Goal: Task Accomplishment & Management: Complete application form

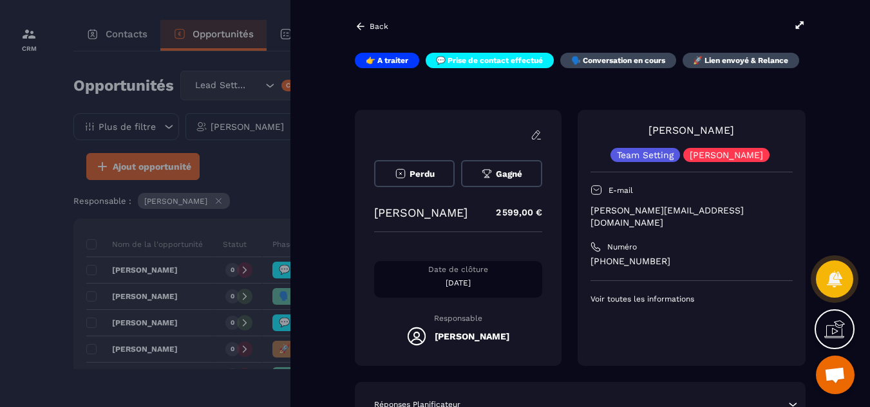
scroll to position [206, 0]
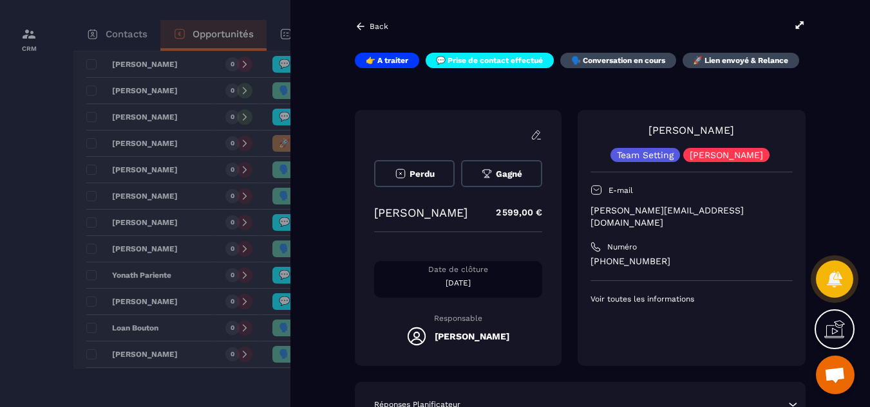
click at [553, 215] on div "Perdu Gagné [PERSON_NAME] 2 599,00 € Date de clôture [DATE] Responsable [PERSON…" at bounding box center [458, 238] width 207 height 256
click at [565, 236] on div "Perdu Gagné [PERSON_NAME] 2 599,00 € Date de clôture [DATE] Responsable [PERSON…" at bounding box center [580, 238] width 451 height 256
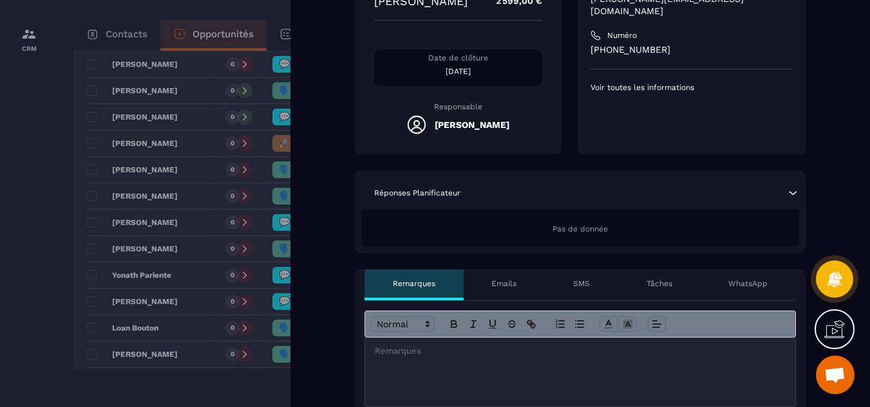
scroll to position [232, 0]
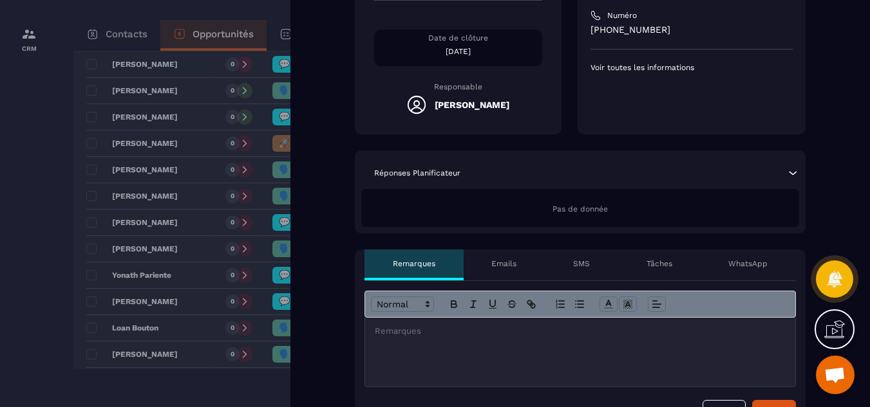
click at [671, 266] on p "Tâches" at bounding box center [659, 264] width 26 height 10
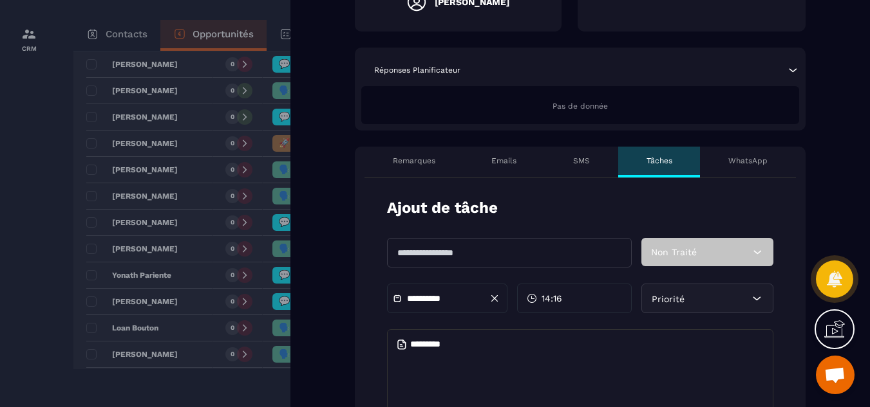
scroll to position [360, 0]
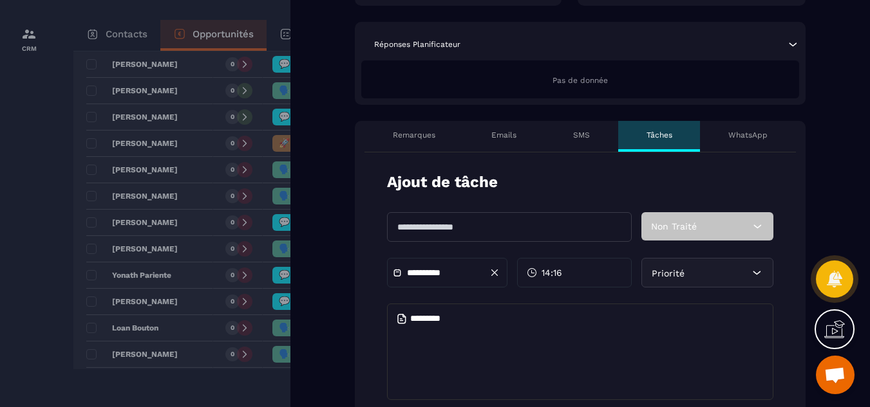
click at [431, 225] on input "text" at bounding box center [509, 227] width 245 height 30
type input "*********"
click at [496, 274] on icon at bounding box center [495, 273] width 12 height 12
click at [444, 272] on input "text" at bounding box center [452, 273] width 90 height 10
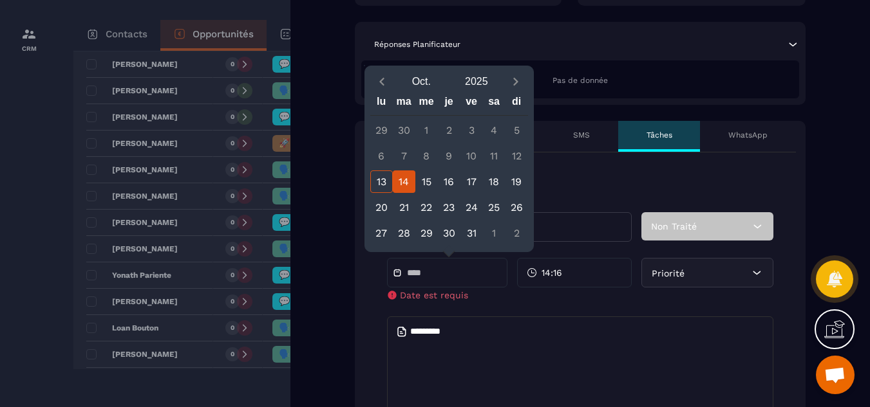
click at [404, 183] on div "14" at bounding box center [404, 182] width 23 height 23
type input "**********"
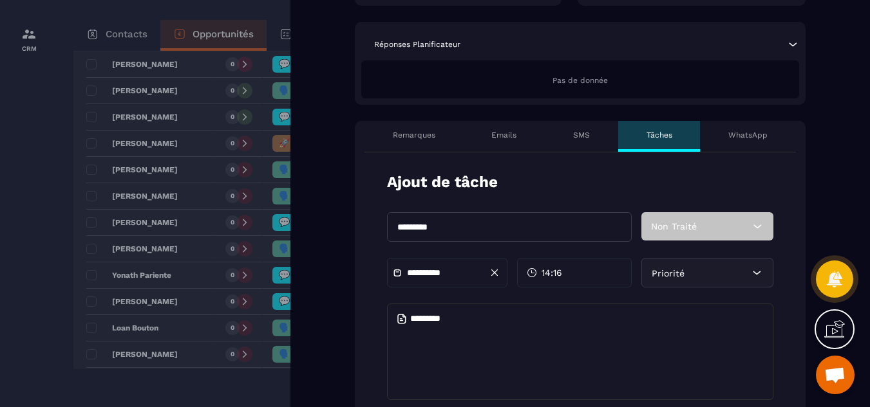
click at [567, 273] on div "14:16" at bounding box center [574, 273] width 115 height 30
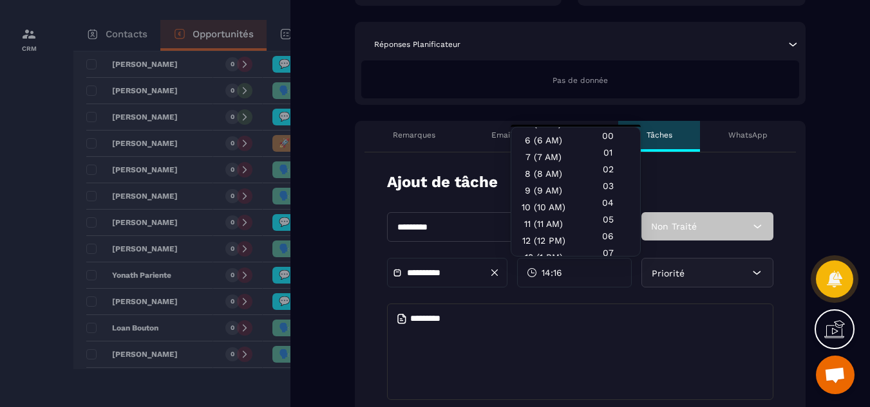
scroll to position [93, 0]
click at [534, 196] on div "9 (9 AM)" at bounding box center [543, 193] width 64 height 17
click at [604, 139] on div "00" at bounding box center [607, 135] width 64 height 17
click at [531, 210] on div "10 (10 AM)" at bounding box center [543, 209] width 64 height 17
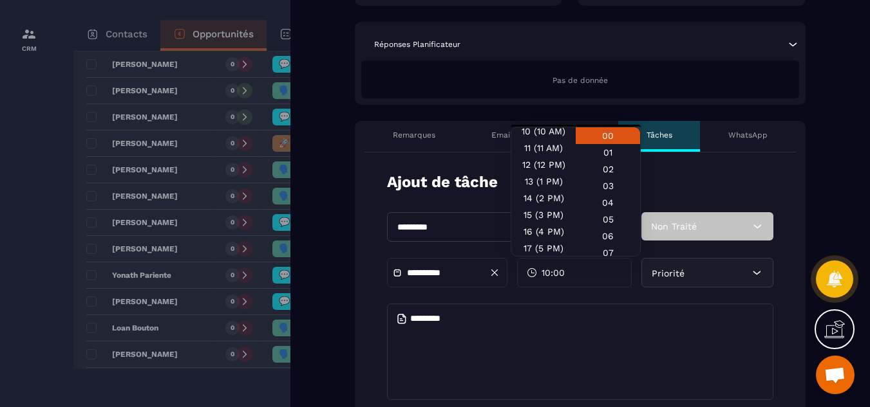
scroll to position [169, 0]
click at [532, 186] on div "13 (1 PM)" at bounding box center [543, 184] width 64 height 17
click at [523, 186] on div "13 (1 PM)" at bounding box center [543, 184] width 64 height 17
click at [615, 326] on textarea at bounding box center [580, 352] width 386 height 97
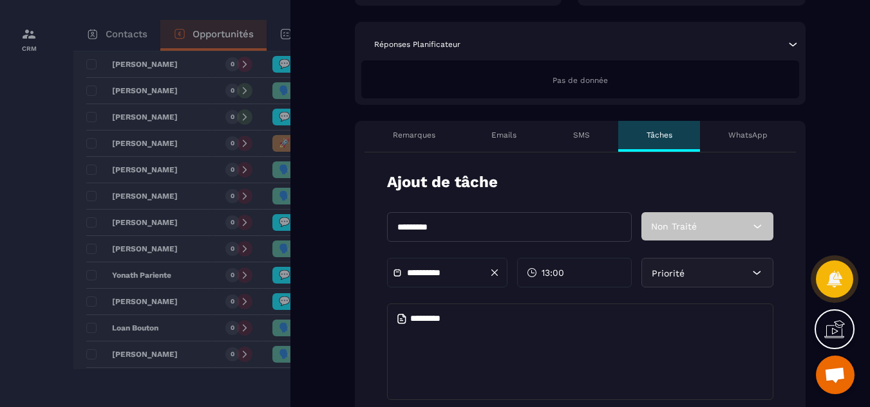
click at [725, 274] on div "Priorité" at bounding box center [707, 273] width 132 height 30
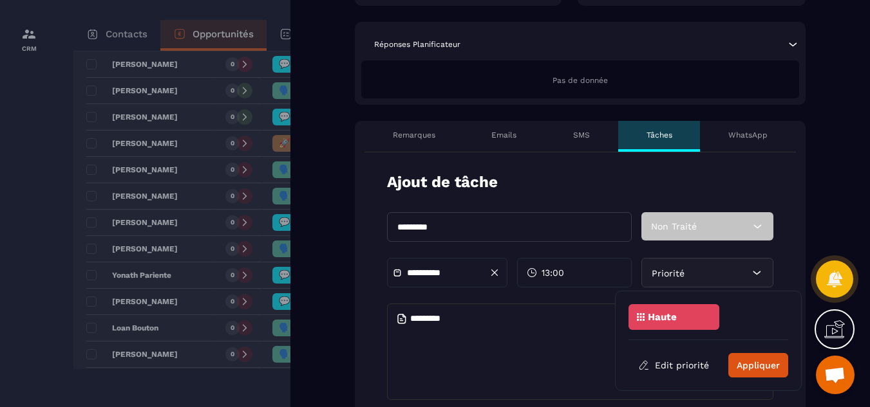
click at [566, 333] on textarea at bounding box center [580, 352] width 386 height 97
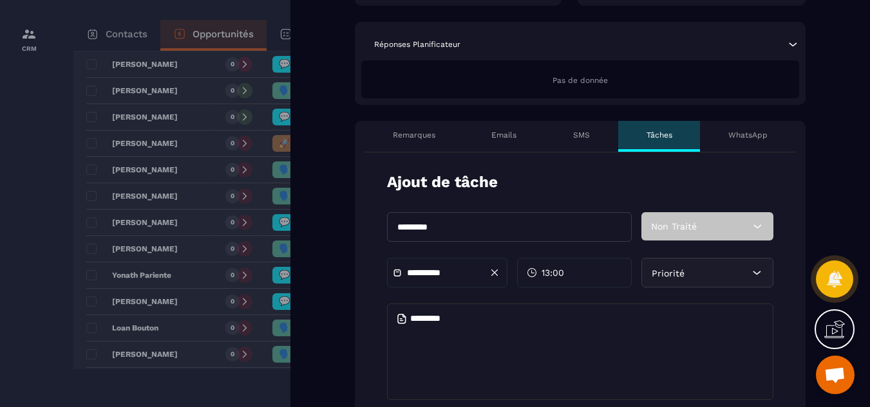
click at [466, 320] on textarea at bounding box center [580, 352] width 386 height 97
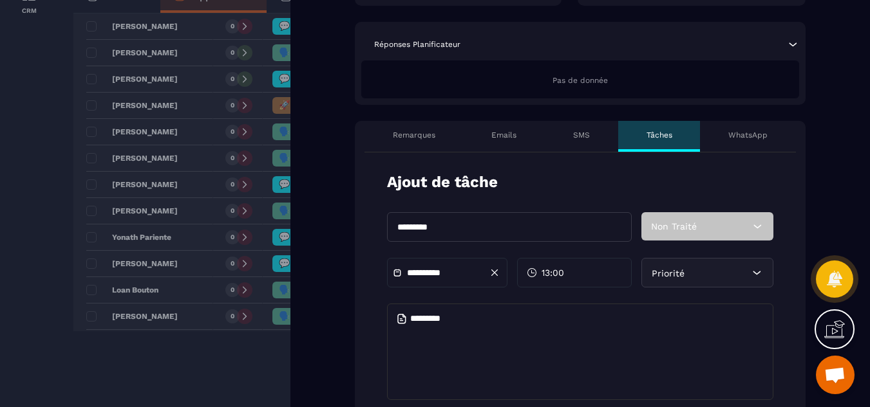
scroll to position [79, 0]
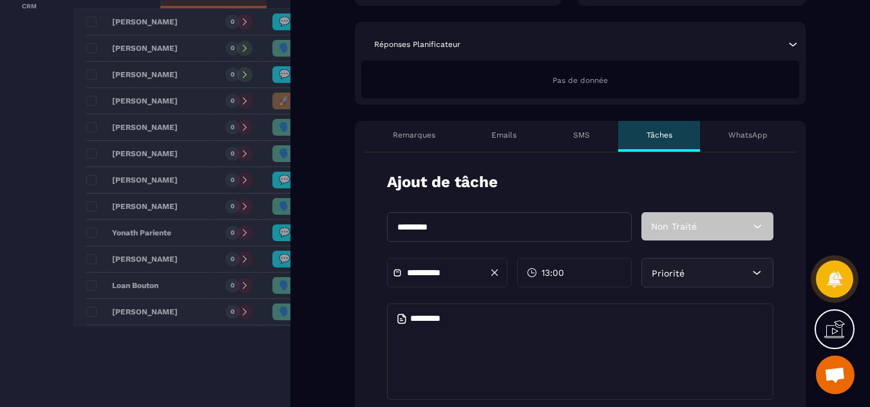
click at [756, 182] on div "Ajout de tâche" at bounding box center [580, 182] width 386 height 21
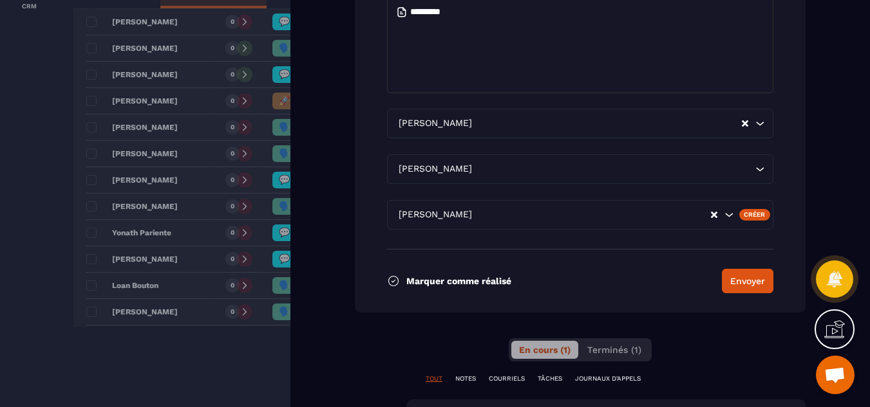
scroll to position [669, 0]
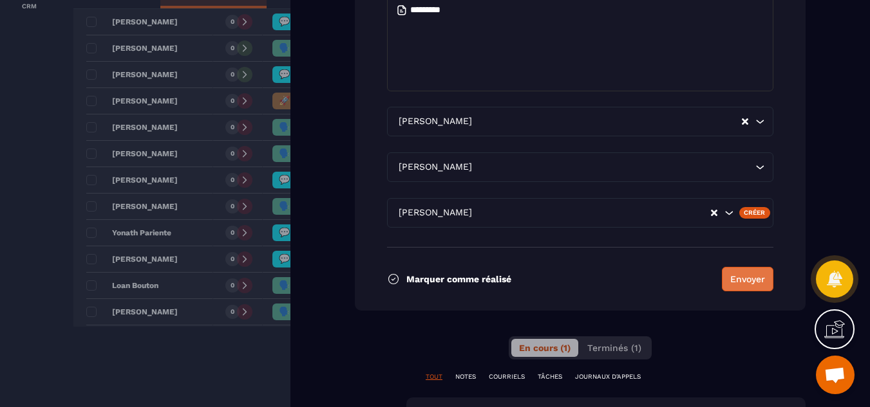
click at [745, 278] on button "Envoyer" at bounding box center [747, 279] width 51 height 24
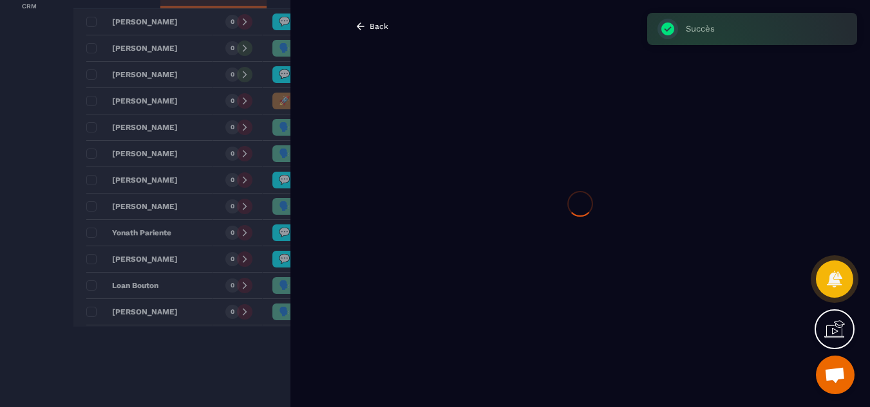
scroll to position [0, 0]
